Goal: Transaction & Acquisition: Purchase product/service

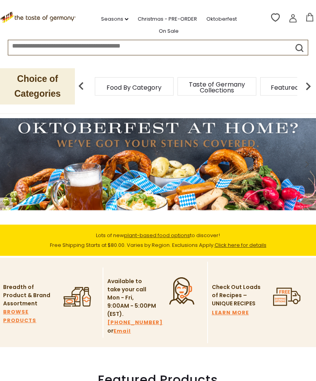
click at [60, 83] on p "Choice of Categories" at bounding box center [37, 86] width 75 height 36
click at [186, 82] on span "Taste of Germany Collections" at bounding box center [217, 88] width 62 height 12
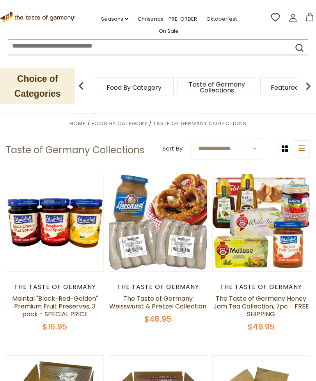
scroll to position [28, 0]
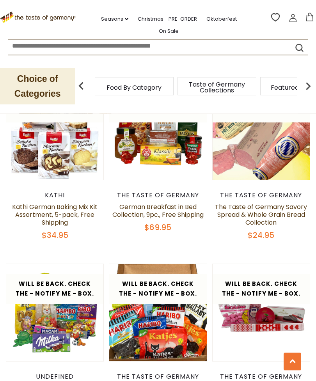
scroll to position [1395, 0]
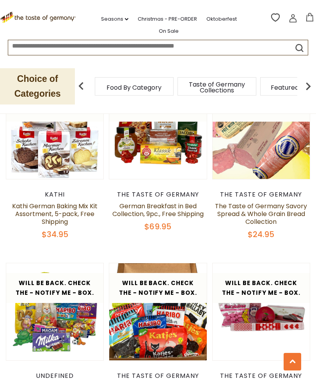
click at [266, 203] on link "The Taste of Germany Savory Spread & Whole Grain Bread Collection" at bounding box center [261, 214] width 92 height 25
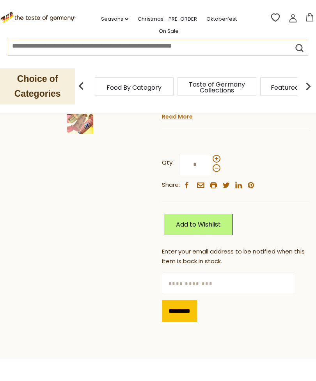
scroll to position [205, 0]
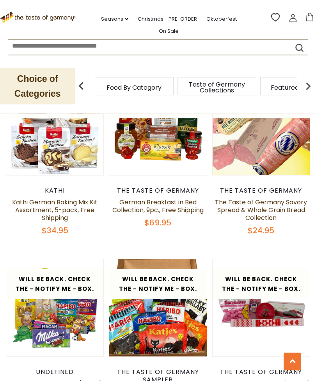
scroll to position [1399, 0]
click at [312, 82] on img at bounding box center [308, 86] width 16 height 16
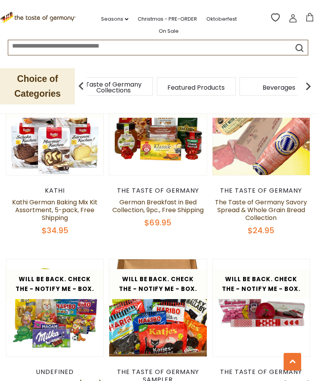
click at [306, 83] on img at bounding box center [308, 86] width 16 height 16
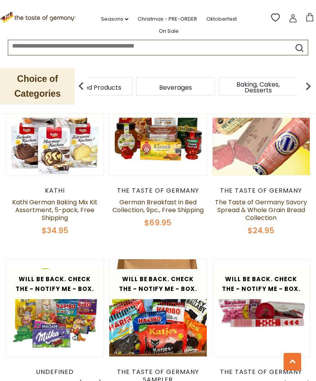
click at [309, 82] on img at bounding box center [308, 86] width 16 height 16
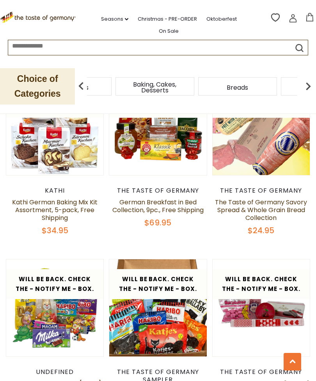
click at [306, 83] on img at bounding box center [308, 86] width 16 height 16
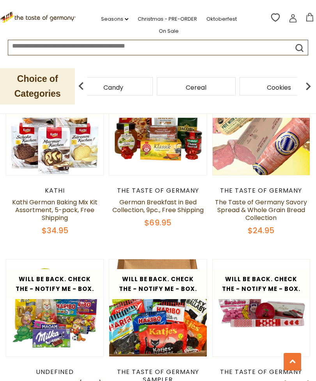
click at [307, 83] on img at bounding box center [308, 86] width 16 height 16
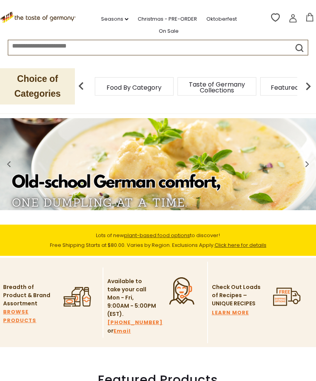
click at [223, 16] on link "Oktoberfest" at bounding box center [221, 19] width 30 height 9
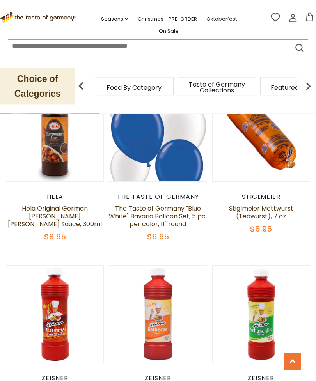
scroll to position [2024, 0]
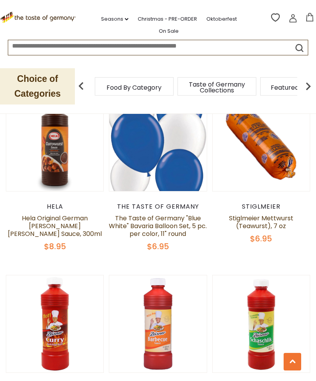
click at [277, 206] on article "Quick View Stiglmeier Stiglmeier Mettwurst (Teawurst), 7 oz $6.95" at bounding box center [261, 168] width 98 height 150
click at [272, 226] on link "Stiglmeier Mettwurst (Teawurst), 7 oz" at bounding box center [261, 222] width 64 height 17
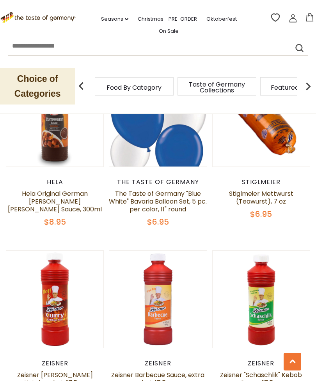
scroll to position [2049, 0]
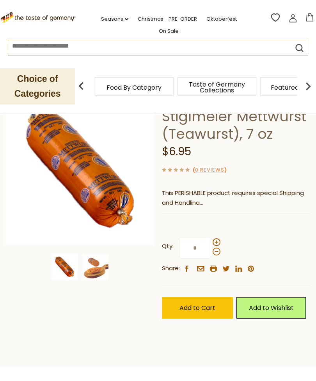
scroll to position [64, 0]
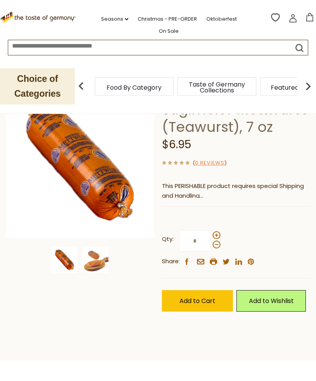
click at [211, 296] on span "Add to Cart" at bounding box center [197, 300] width 36 height 9
click at [204, 301] on span "Add to Cart" at bounding box center [197, 300] width 36 height 9
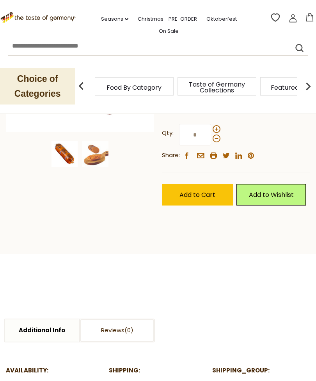
scroll to position [154, 0]
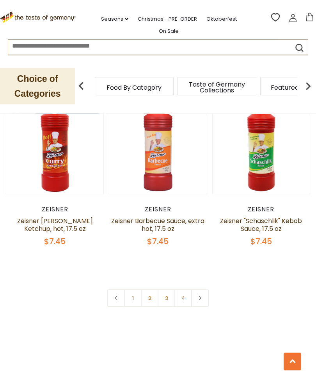
scroll to position [2219, 0]
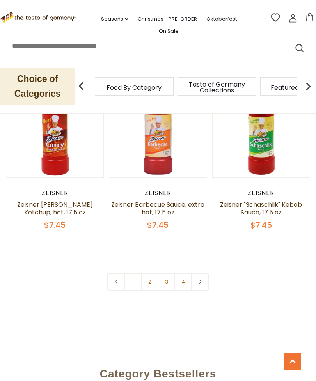
click at [151, 286] on link "2" at bounding box center [150, 282] width 18 height 18
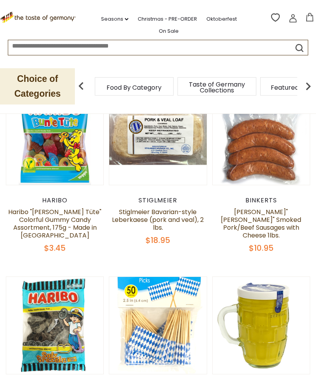
scroll to position [191, 0]
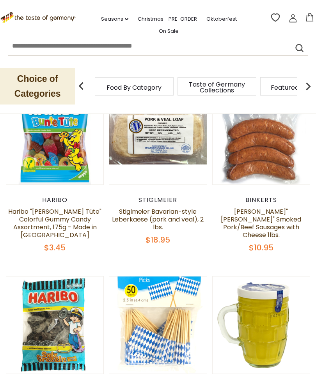
click at [157, 213] on link "Stiglmeier Bavarian-style Leberkaese (pork and veal), 2 lbs." at bounding box center [158, 219] width 92 height 25
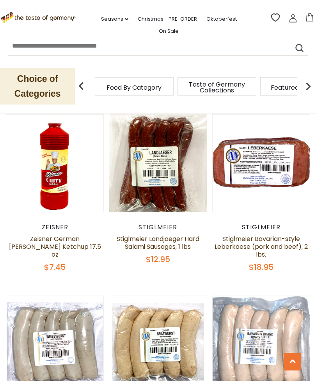
scroll to position [717, 0]
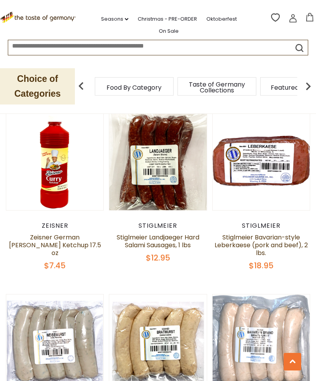
click at [261, 234] on link "Stiglmeier Bavarian-style Leberkaese (pork and beef), 2 lbs." at bounding box center [261, 245] width 93 height 25
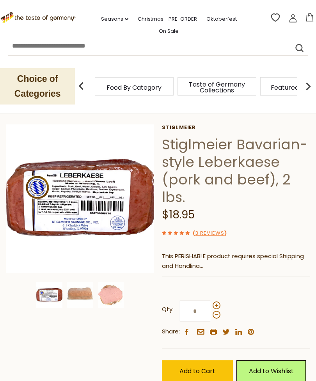
scroll to position [28, 0]
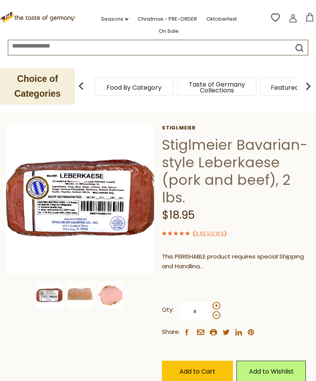
click at [204, 369] on span "Add to Cart" at bounding box center [197, 371] width 36 height 9
click at [310, 16] on icon at bounding box center [309, 17] width 9 height 9
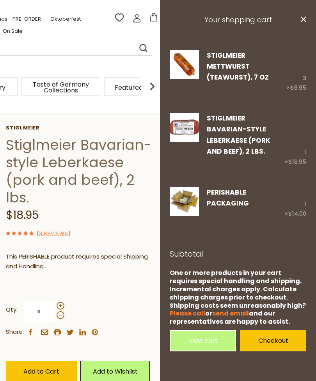
click at [213, 211] on link "Edit" at bounding box center [213, 215] width 12 height 8
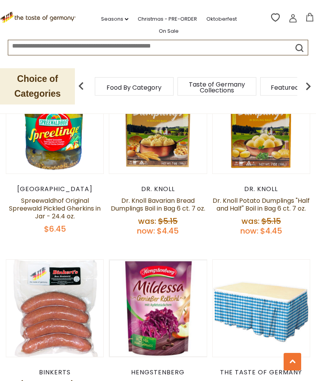
scroll to position [1118, 0]
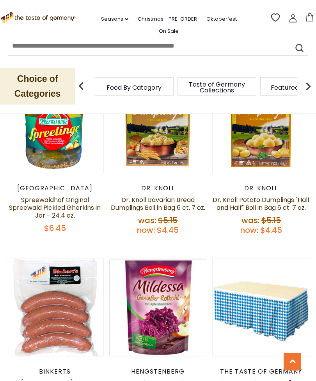
click at [267, 204] on link "Dr. Knoll Potato Dumplings "Half and Half" Boil in Bag 6 ct. 7 oz." at bounding box center [261, 203] width 97 height 17
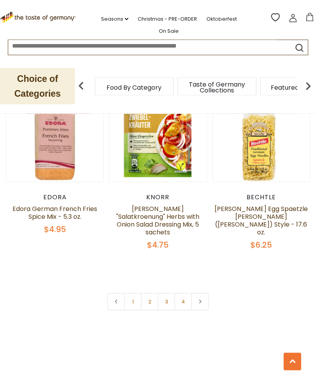
scroll to position [2225, 0]
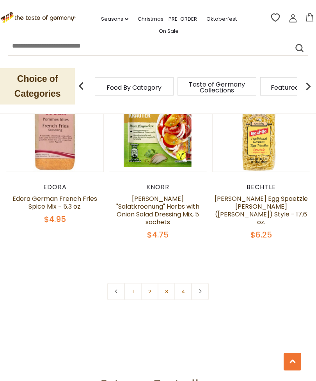
click at [167, 283] on link "3" at bounding box center [167, 292] width 18 height 18
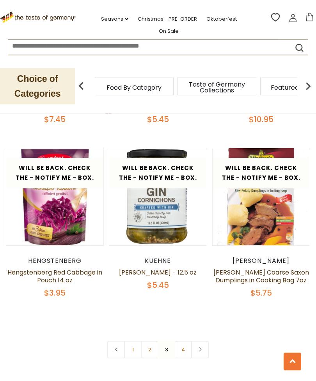
scroll to position [2073, 0]
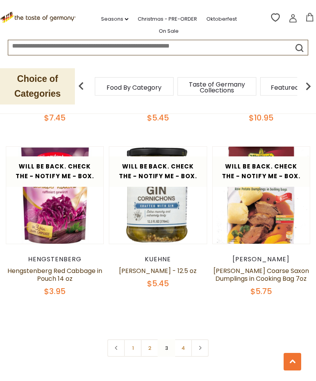
click at [184, 340] on link "4" at bounding box center [183, 348] width 18 height 18
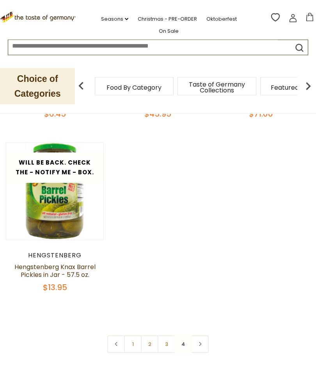
scroll to position [309, 0]
click at [310, 17] on icon at bounding box center [309, 17] width 9 height 9
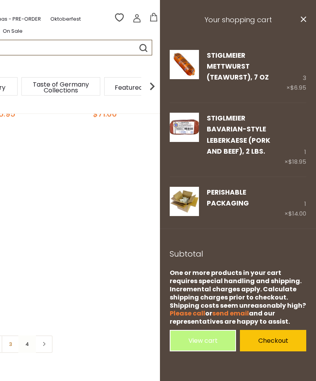
click at [211, 85] on link "Edit" at bounding box center [213, 89] width 12 height 8
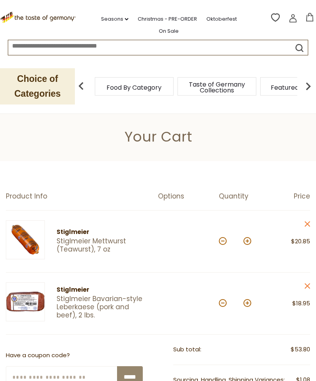
click at [223, 239] on button at bounding box center [223, 241] width 8 height 8
type input "*"
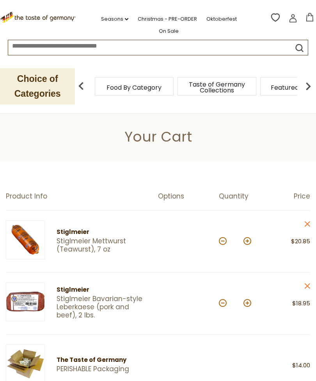
click at [223, 239] on button at bounding box center [223, 241] width 8 height 8
type input "*"
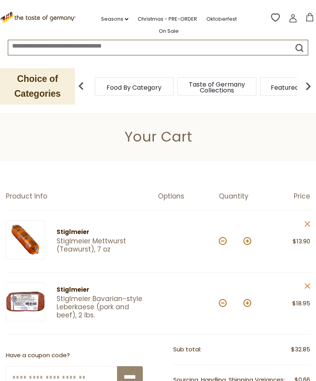
click at [223, 240] on button at bounding box center [223, 241] width 8 height 8
type input "*"
